Goal: Task Accomplishment & Management: Manage account settings

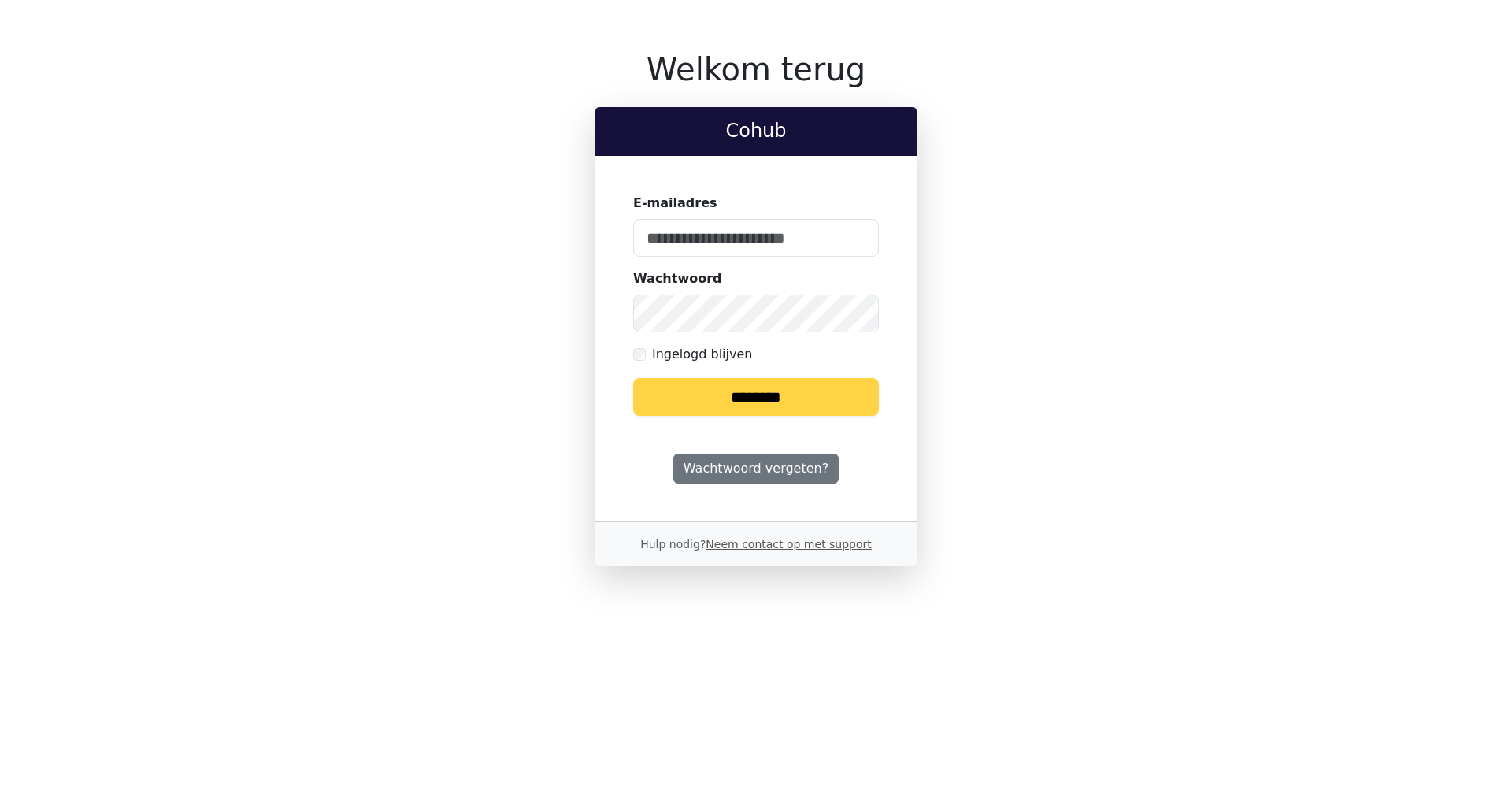
type input "**********"
click at [761, 403] on input "********" at bounding box center [756, 397] width 245 height 38
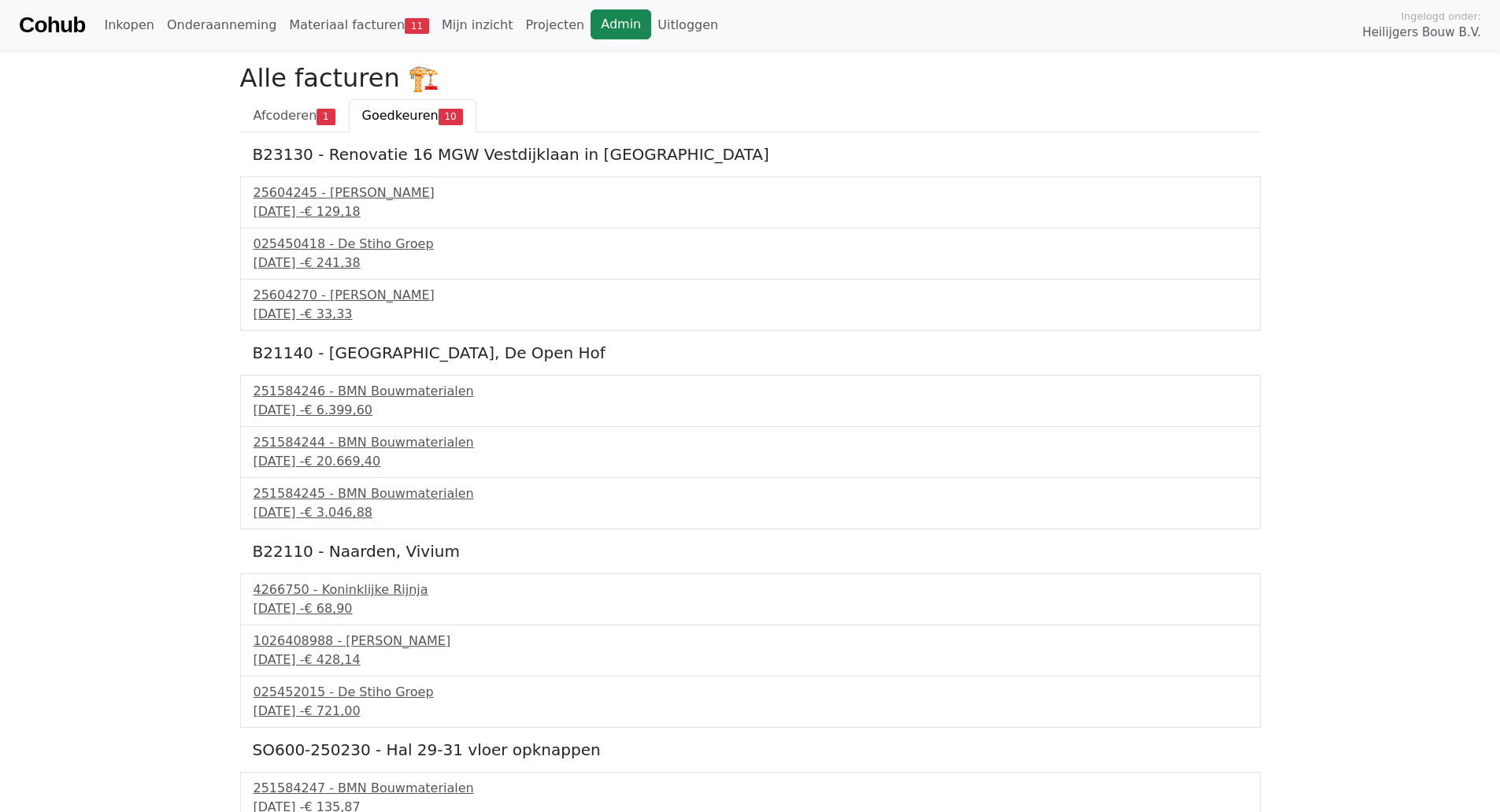
click at [591, 25] on link "Admin" at bounding box center [621, 24] width 61 height 30
